Goal: Complete application form: Complete application form

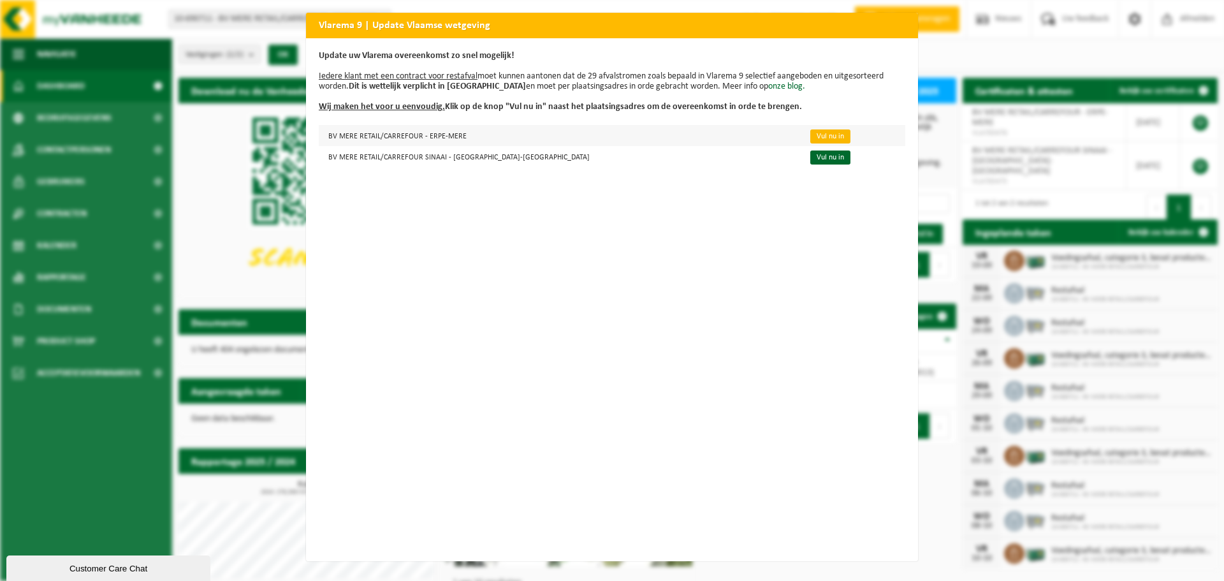
click at [810, 131] on link "Vul nu in" at bounding box center [830, 136] width 40 height 14
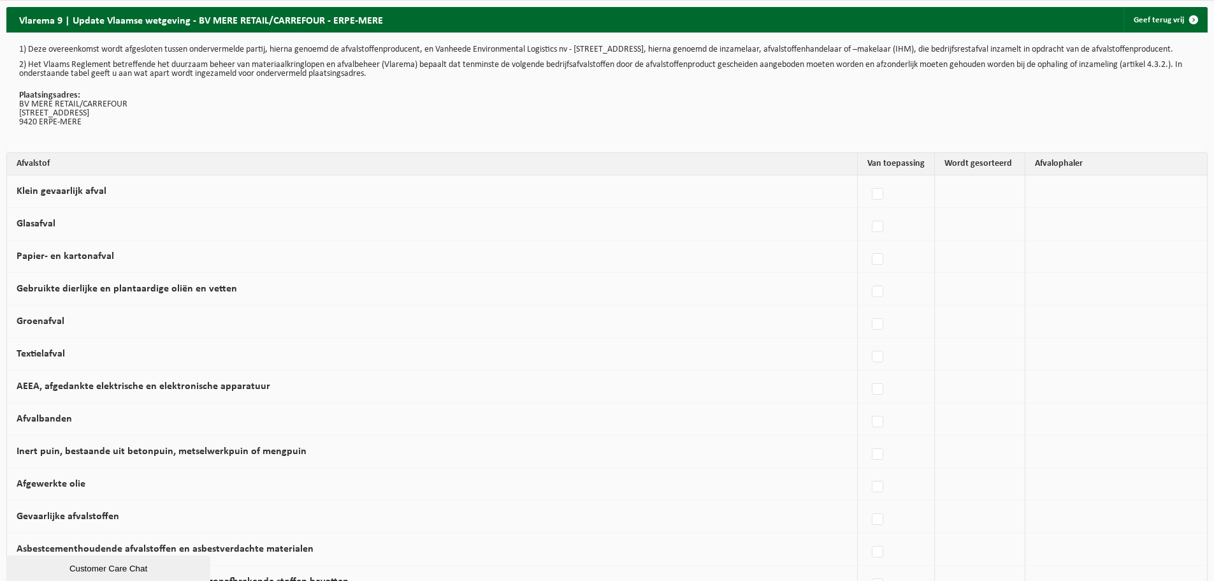
click at [981, 208] on td at bounding box center [980, 191] width 91 height 33
drag, startPoint x: 938, startPoint y: 199, endPoint x: 910, endPoint y: 204, distance: 28.4
click at [910, 204] on tr "Klein gevaarlijk afval Vanheede Environmental Logistics Concullega Containerpar…" at bounding box center [607, 191] width 1200 height 33
click at [984, 258] on td at bounding box center [980, 256] width 91 height 33
click at [872, 199] on label at bounding box center [878, 194] width 18 height 19
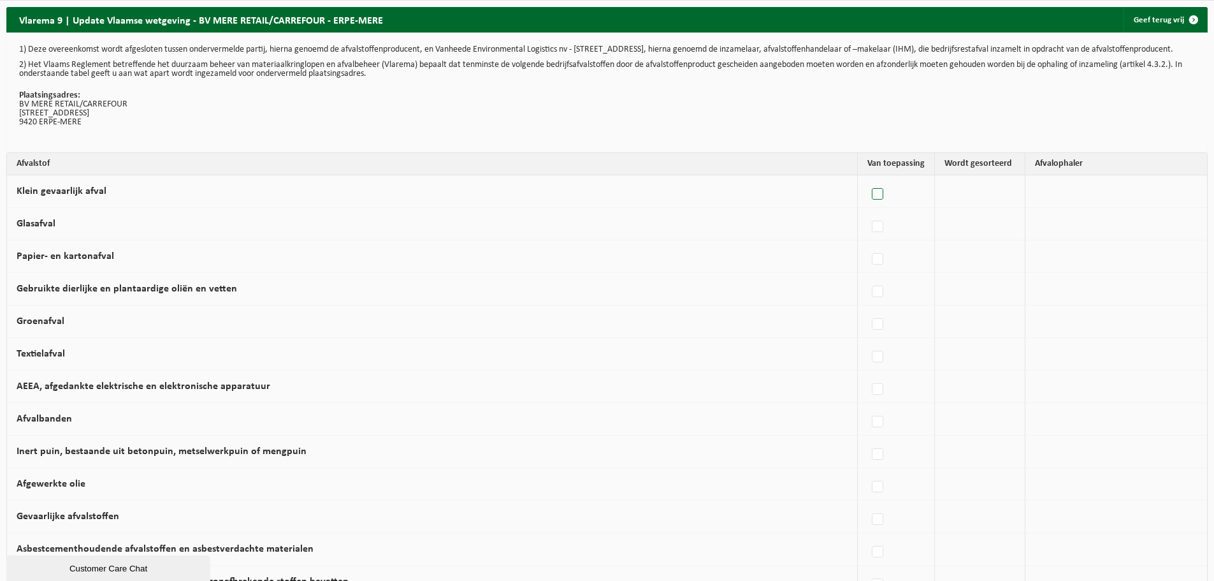
click at [867, 178] on input "Klein gevaarlijk afval" at bounding box center [867, 178] width 1 height 1
checkbox input "true"
click at [871, 201] on label at bounding box center [876, 194] width 18 height 19
click at [865, 178] on input "Klein gevaarlijk afval" at bounding box center [864, 178] width 1 height 1
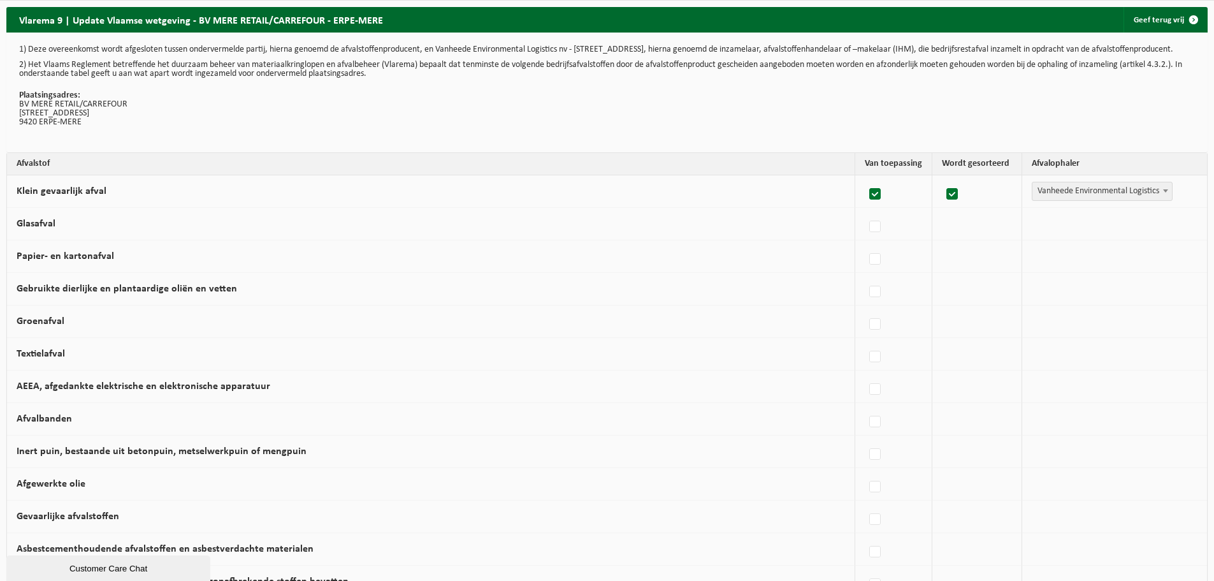
checkbox input "false"
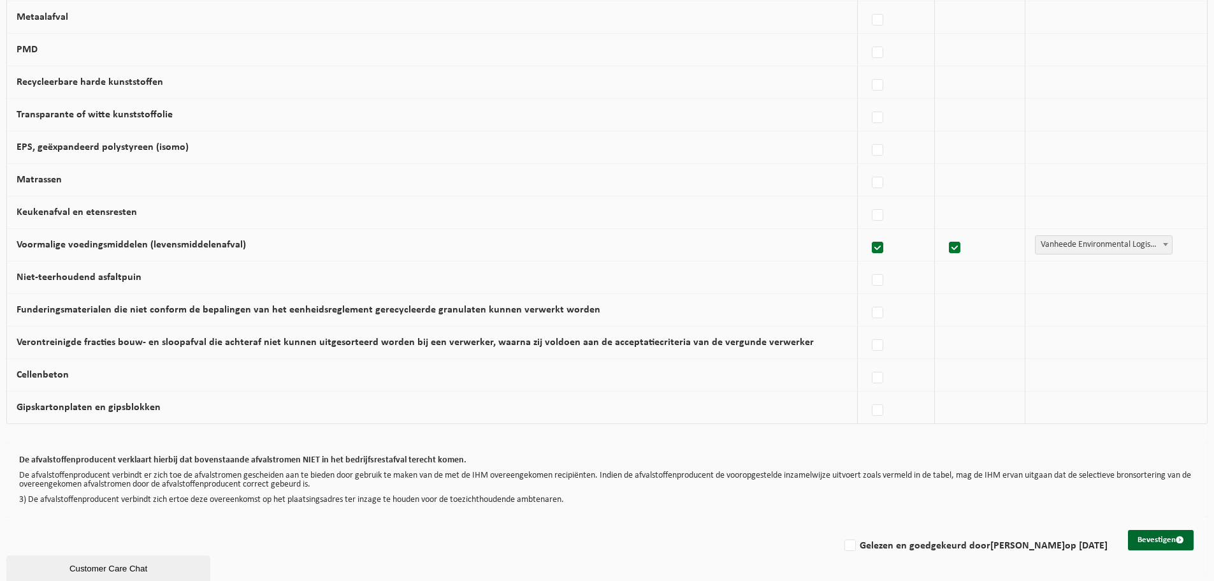
scroll to position [703, 0]
click at [1160, 545] on button "Bevestigen" at bounding box center [1161, 540] width 66 height 20
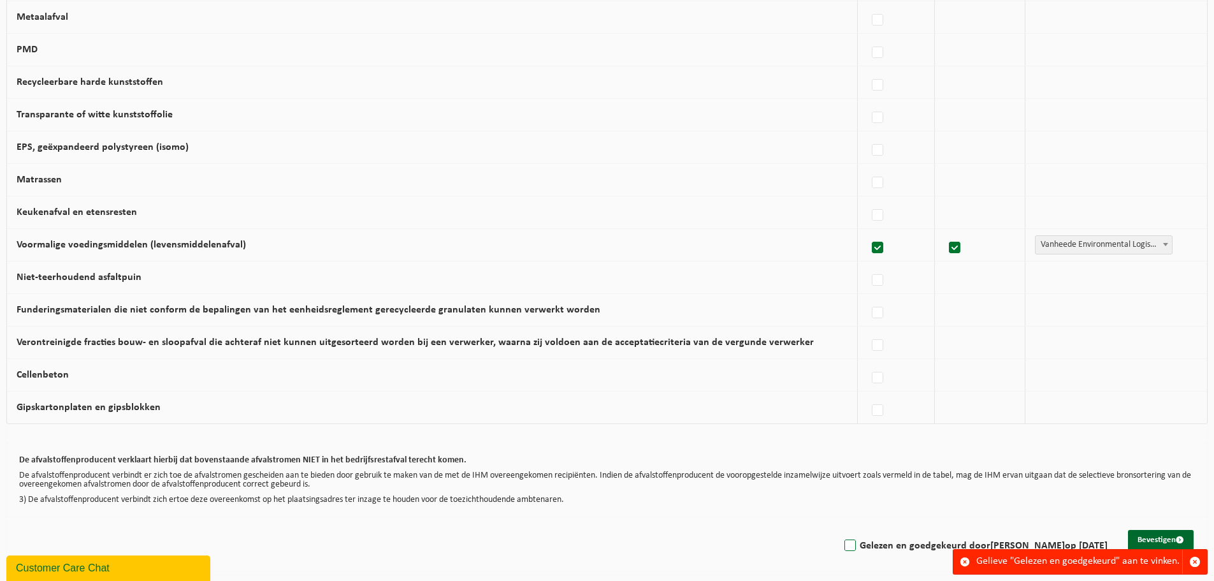
scroll to position [703, 0]
click at [842, 545] on label "Gelezen en goedgekeurd door FREDERIC VAN LANDEGHEM op 18/09/25" at bounding box center [975, 545] width 266 height 19
click at [839, 530] on input "Gelezen en goedgekeurd door FREDERIC VAN LANDEGHEM op 18/09/25" at bounding box center [839, 529] width 1 height 1
checkbox input "true"
click at [1164, 541] on button "Bevestigen" at bounding box center [1161, 540] width 66 height 20
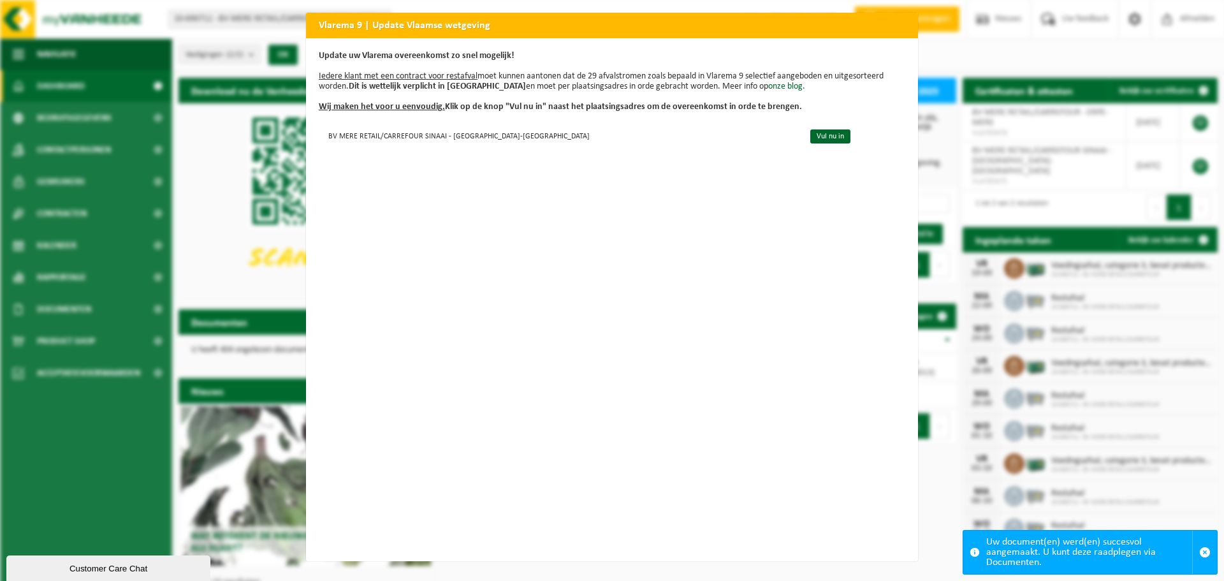
click at [655, 6] on div "Vlarema 9 | Update Vlaamse wetgeving Update uw Vlarema overeenkomst zo snel mog…" at bounding box center [612, 290] width 1224 height 581
